Goal: Task Accomplishment & Management: Use online tool/utility

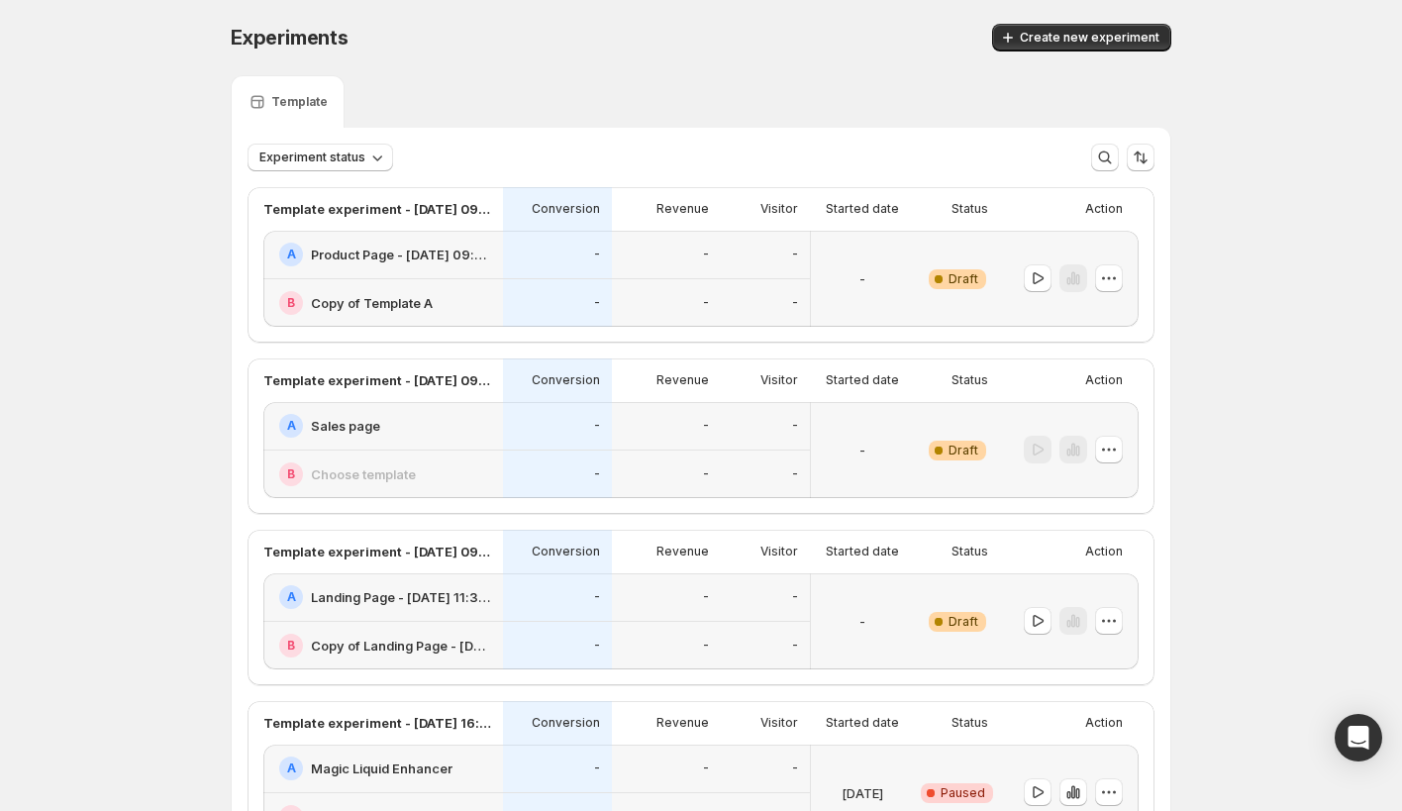
scroll to position [387, 0]
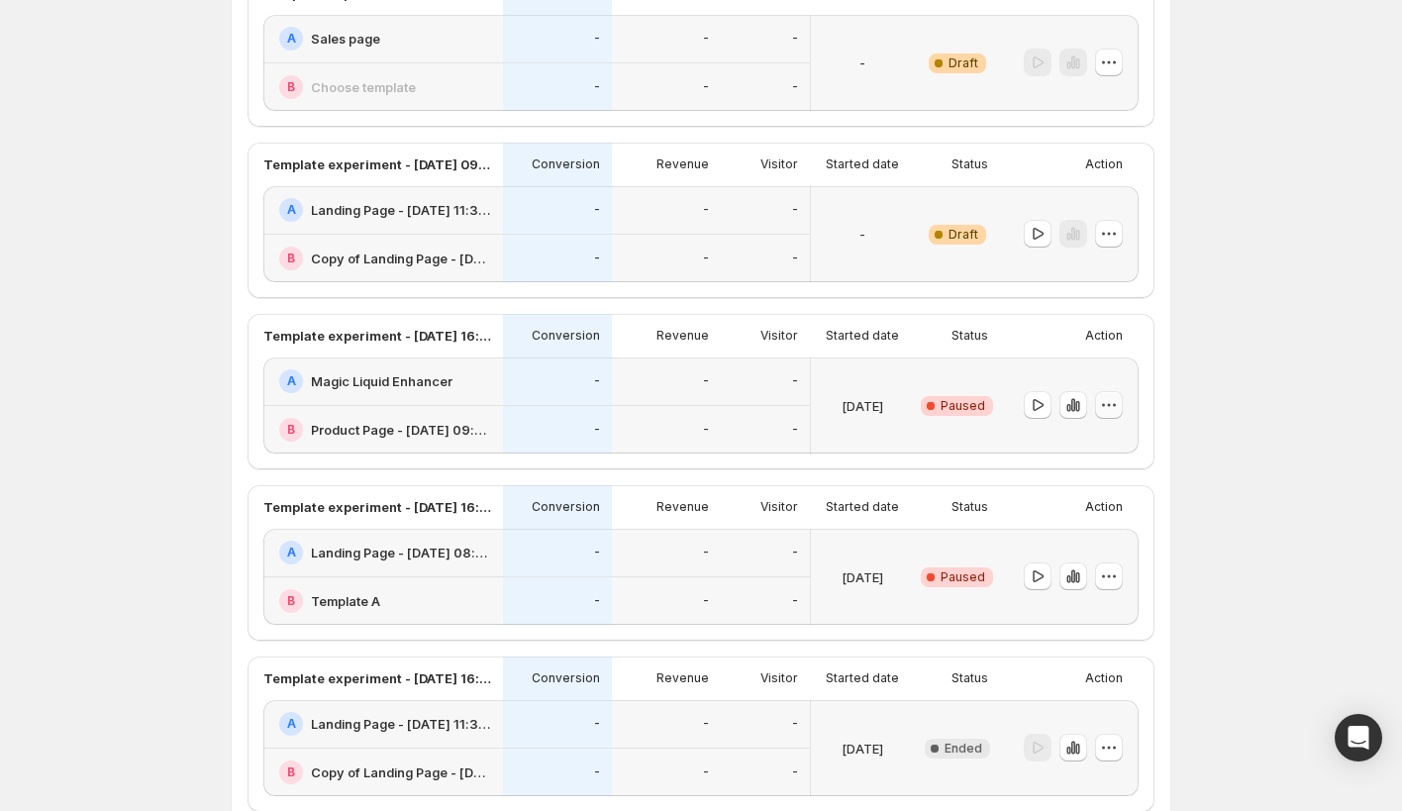
click at [1109, 401] on icon "button" at bounding box center [1109, 405] width 20 height 20
click at [1101, 438] on span "Edit" at bounding box center [1122, 446] width 96 height 20
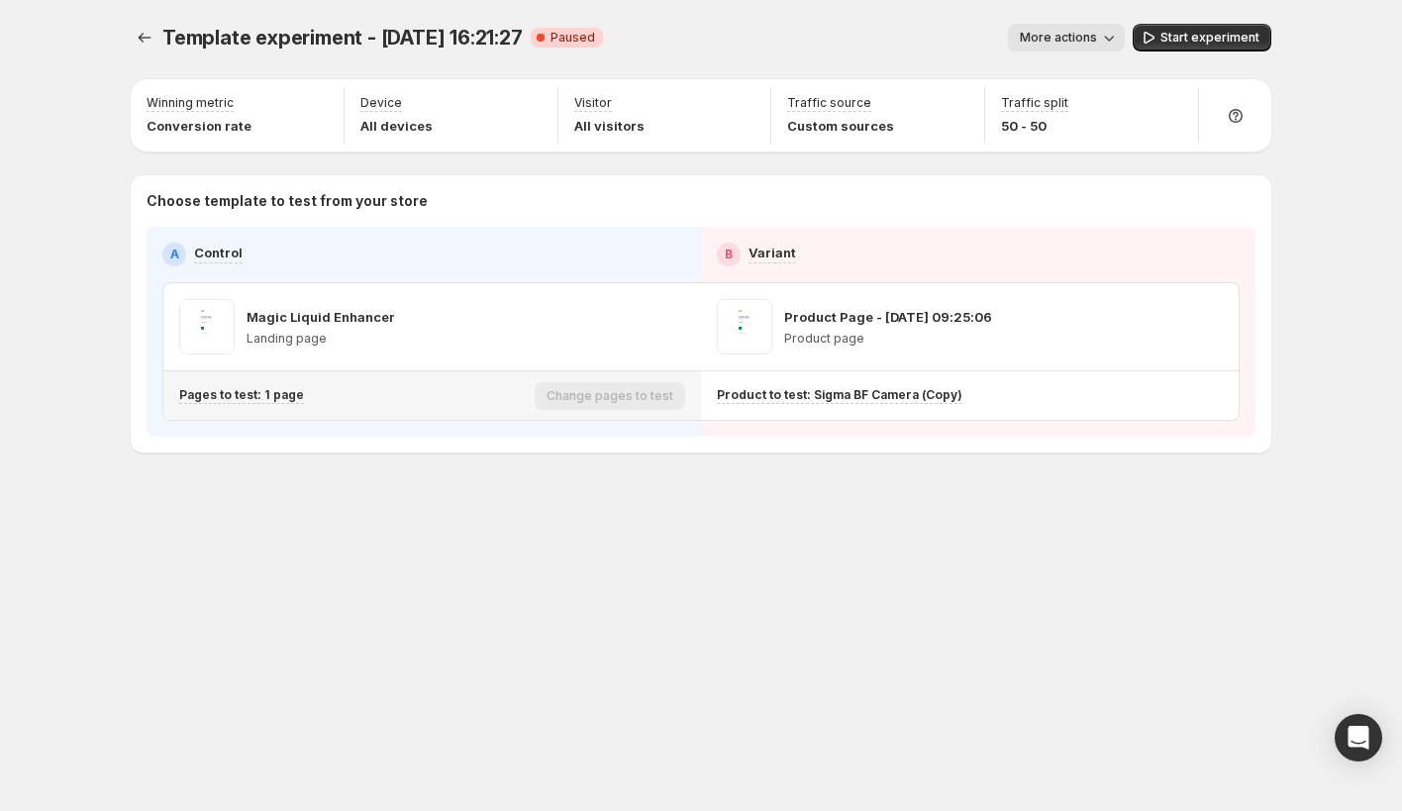
click at [257, 399] on p "Pages to test: 1 page" at bounding box center [241, 395] width 125 height 16
